Goal: Task Accomplishment & Management: Manage account settings

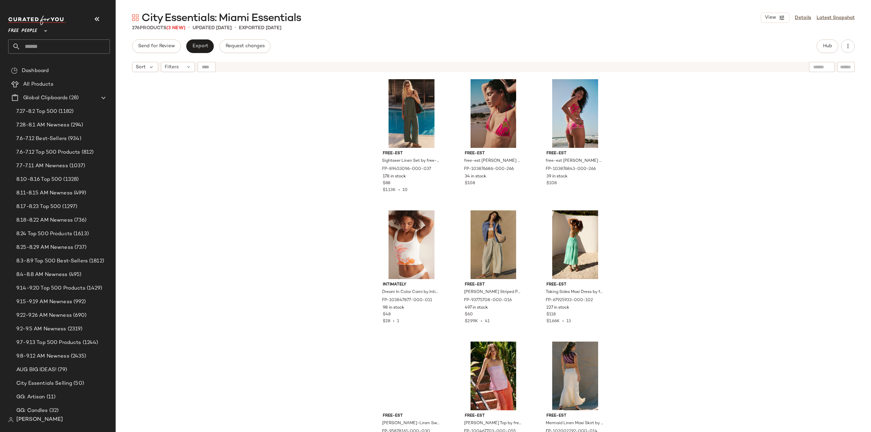
scroll to position [822, 0]
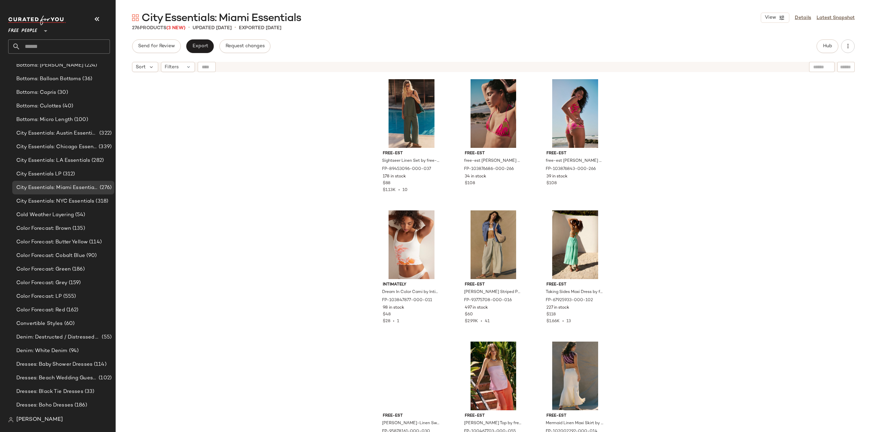
click at [54, 46] on input "text" at bounding box center [64, 46] width 89 height 14
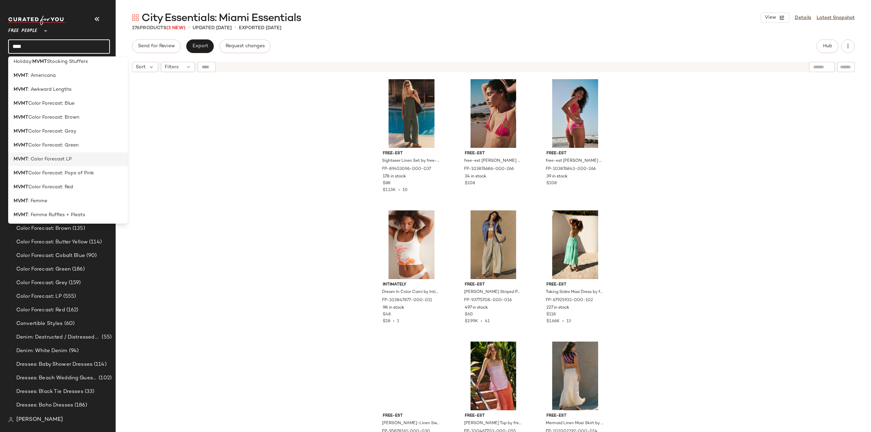
scroll to position [0, 0]
type input "****"
click at [22, 67] on span "Holiday:" at bounding box center [23, 66] width 19 height 7
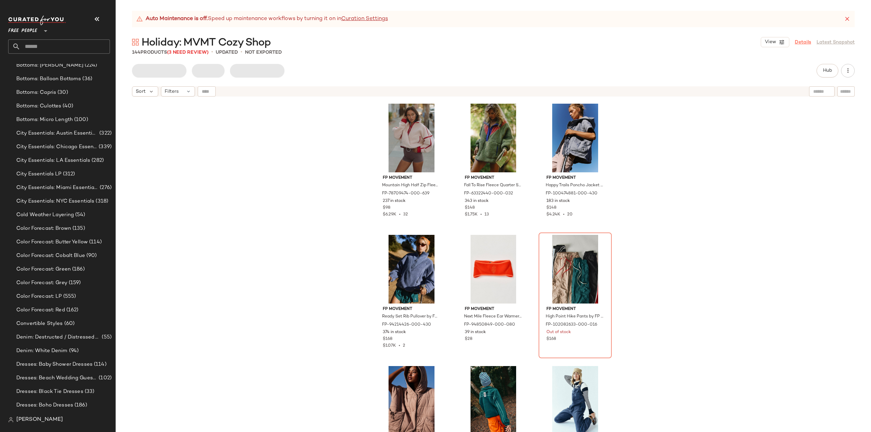
click at [799, 43] on link "Details" at bounding box center [802, 42] width 16 height 7
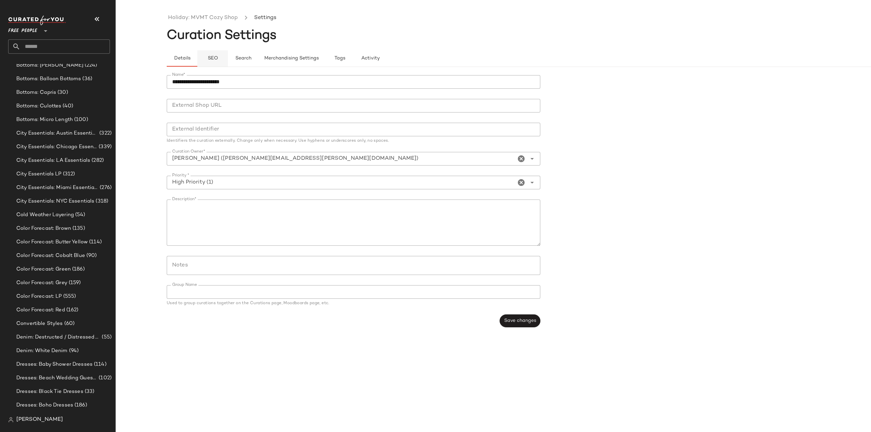
click at [220, 57] on button "SEO" at bounding box center [212, 58] width 31 height 16
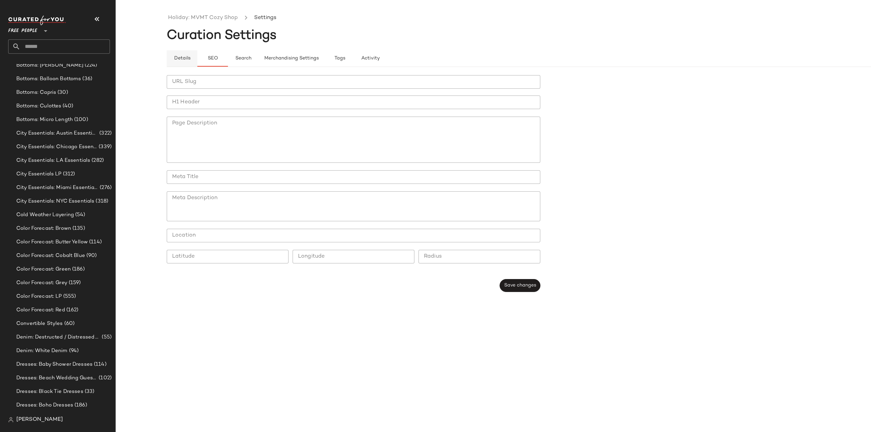
click at [178, 60] on span "Details" at bounding box center [181, 58] width 17 height 5
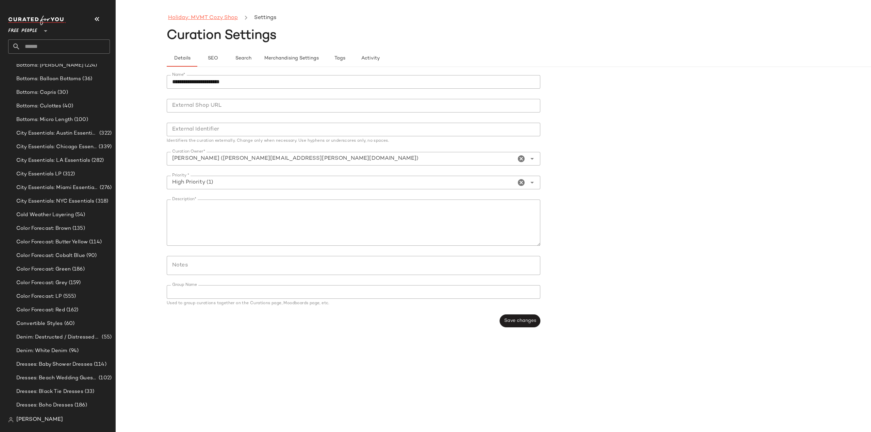
click at [206, 17] on link "Holiday: MVMT Cozy Shop" at bounding box center [203, 18] width 70 height 9
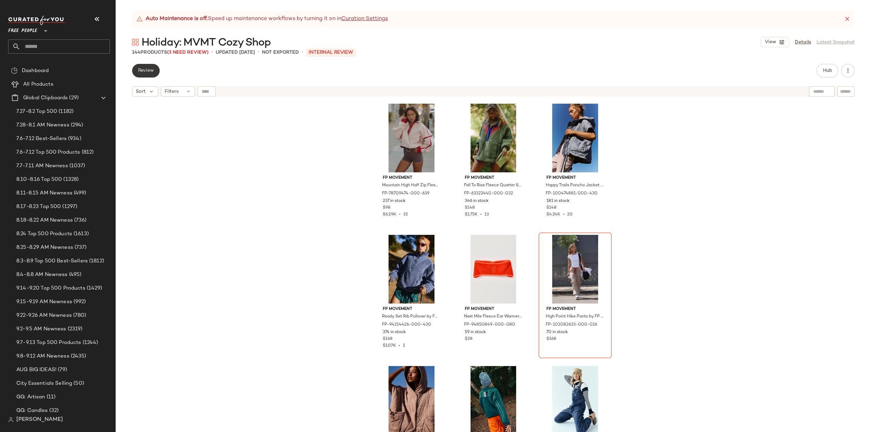
click at [147, 72] on span "Review" at bounding box center [146, 70] width 16 height 5
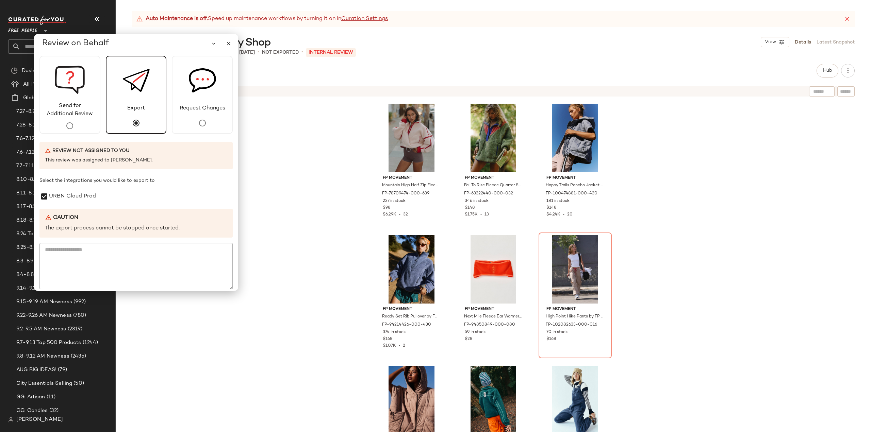
scroll to position [24, 0]
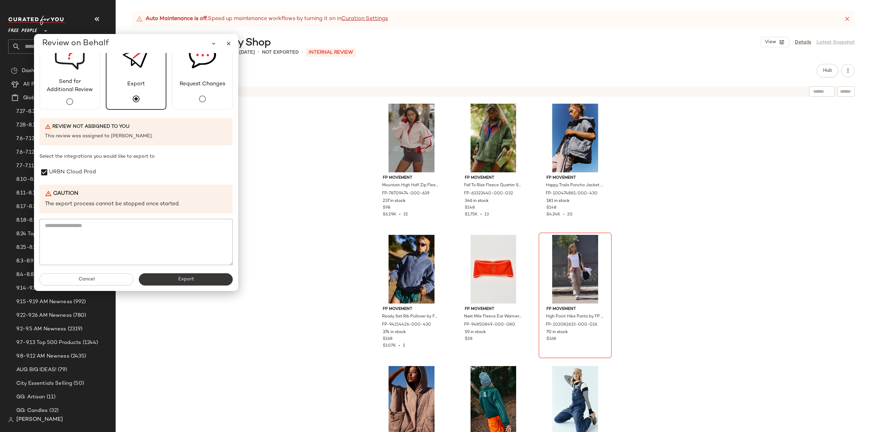
click at [205, 280] on button "Export" at bounding box center [186, 279] width 94 height 12
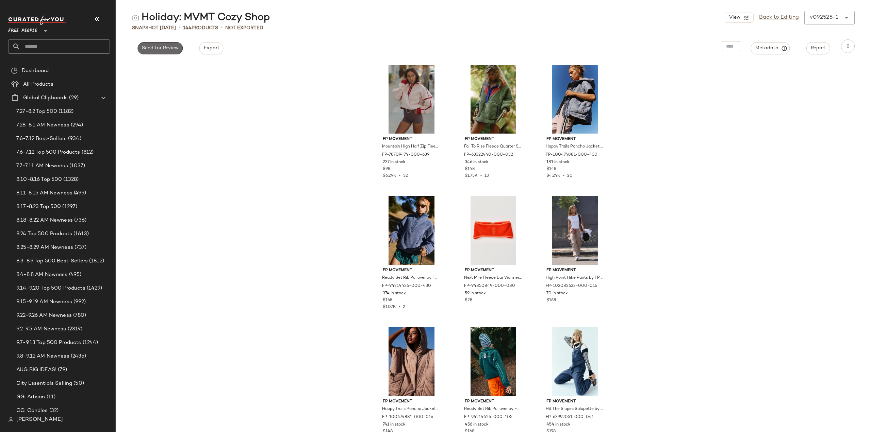
click at [152, 46] on span "Send for Review" at bounding box center [159, 48] width 37 height 5
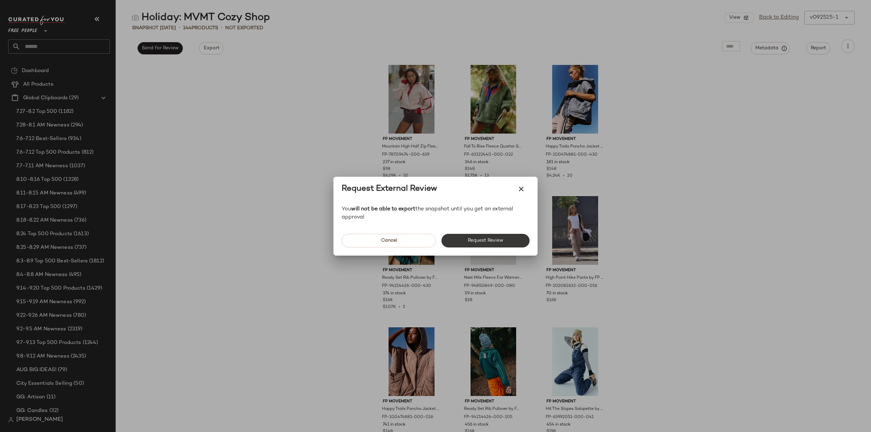
click at [482, 240] on span "Request Review" at bounding box center [485, 240] width 36 height 5
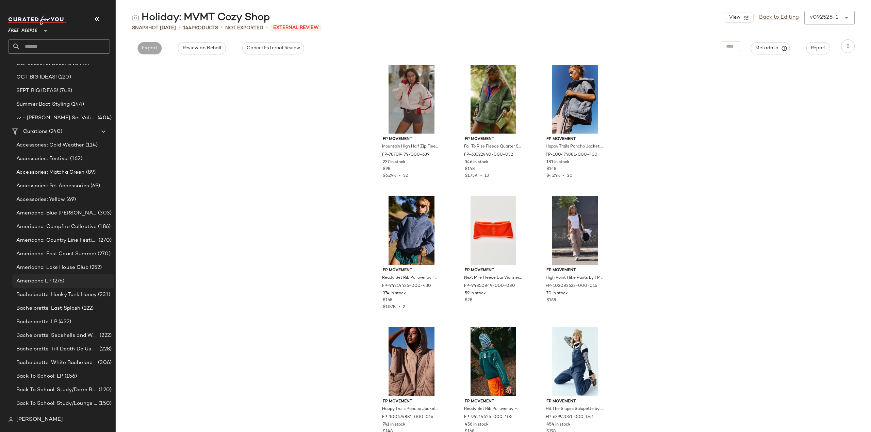
scroll to position [408, 0]
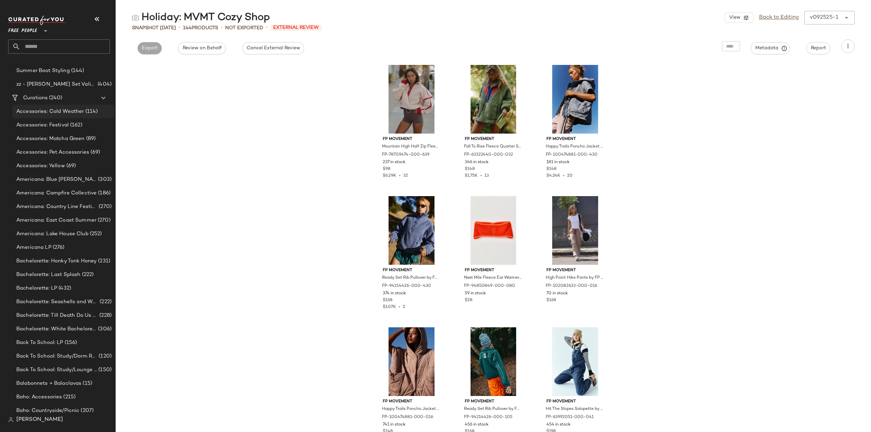
click at [58, 115] on span "Accessories: Cold Weather" at bounding box center [50, 112] width 68 height 8
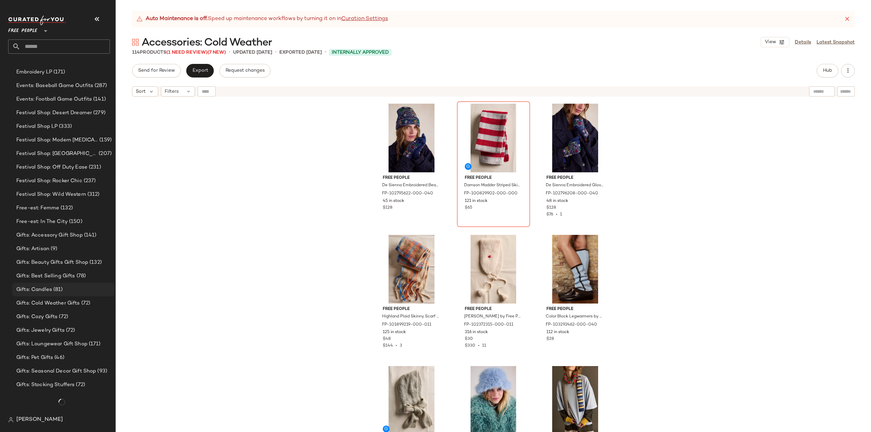
scroll to position [1481, 0]
click at [35, 305] on span "Gifts: Cold Weather Gifts" at bounding box center [48, 304] width 64 height 8
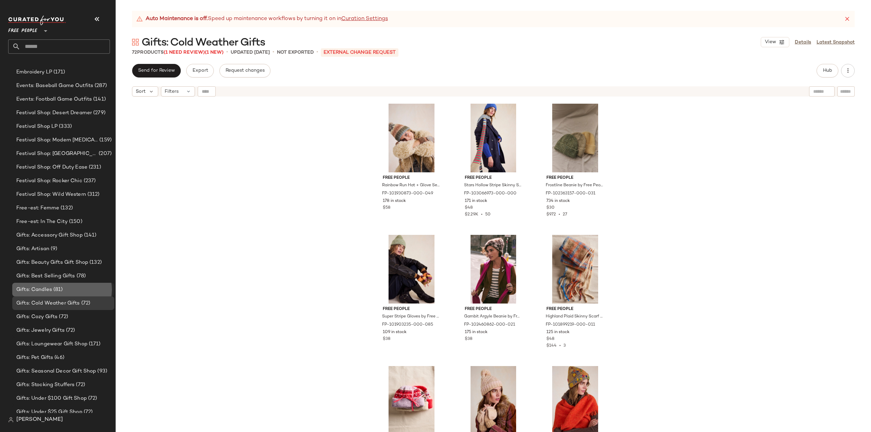
click at [41, 290] on span "Gifts: Candles" at bounding box center [34, 290] width 36 height 8
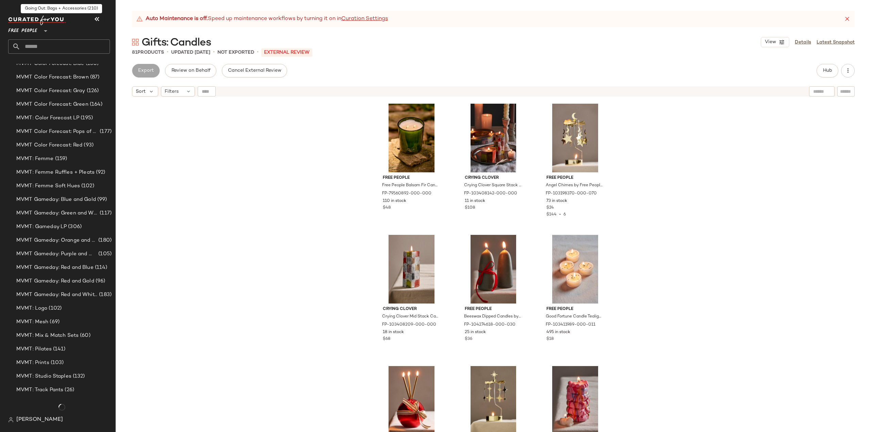
scroll to position [2162, 0]
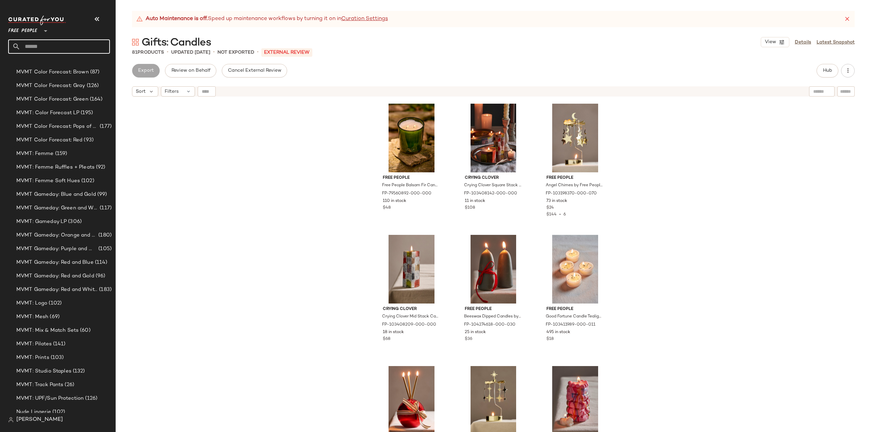
click at [50, 44] on input "text" at bounding box center [64, 46] width 89 height 14
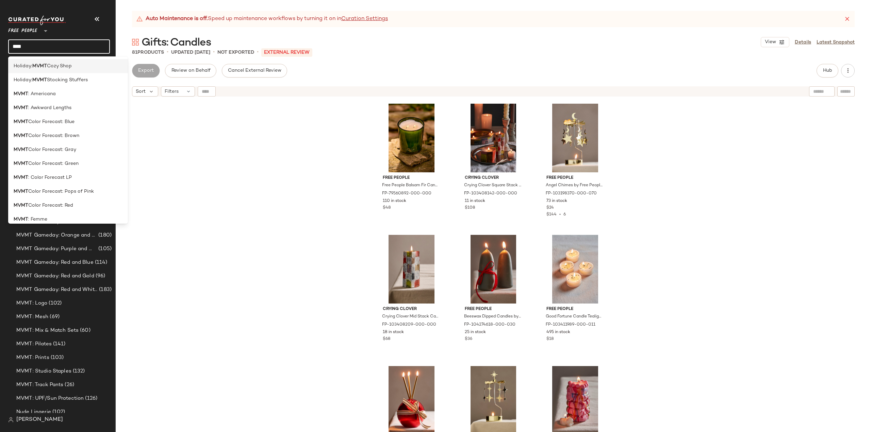
type input "****"
click at [28, 67] on span "Holiday:" at bounding box center [23, 66] width 19 height 7
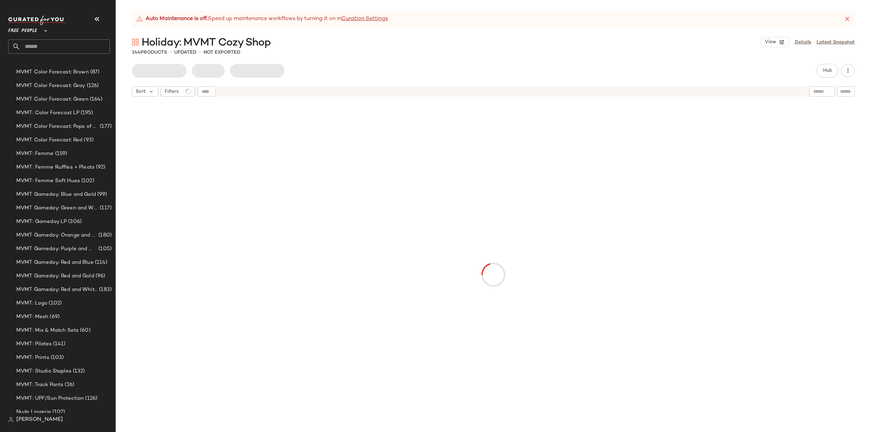
drag, startPoint x: 808, startPoint y: 43, endPoint x: 791, endPoint y: 48, distance: 17.7
click at [808, 43] on link "Details" at bounding box center [802, 42] width 16 height 7
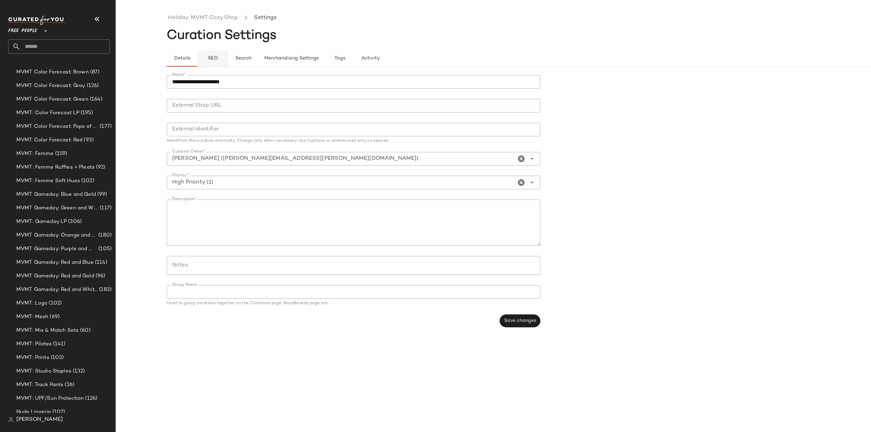
click at [212, 60] on span "SEO" at bounding box center [212, 58] width 11 height 5
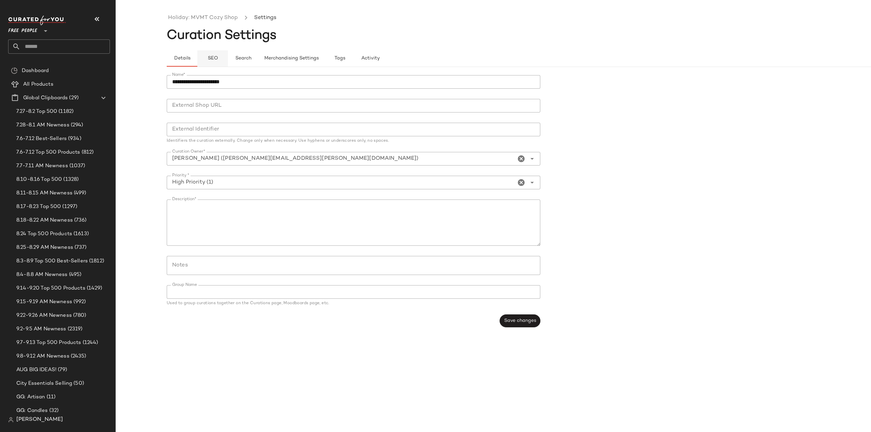
click at [210, 60] on span "SEO" at bounding box center [212, 58] width 11 height 5
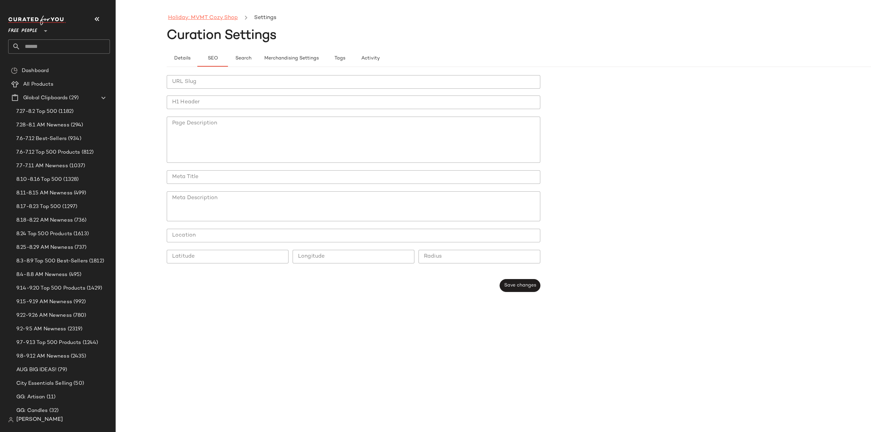
click at [195, 19] on link "Holiday: MVMT Cozy Shop" at bounding box center [203, 18] width 70 height 9
